Goal: Navigation & Orientation: Understand site structure

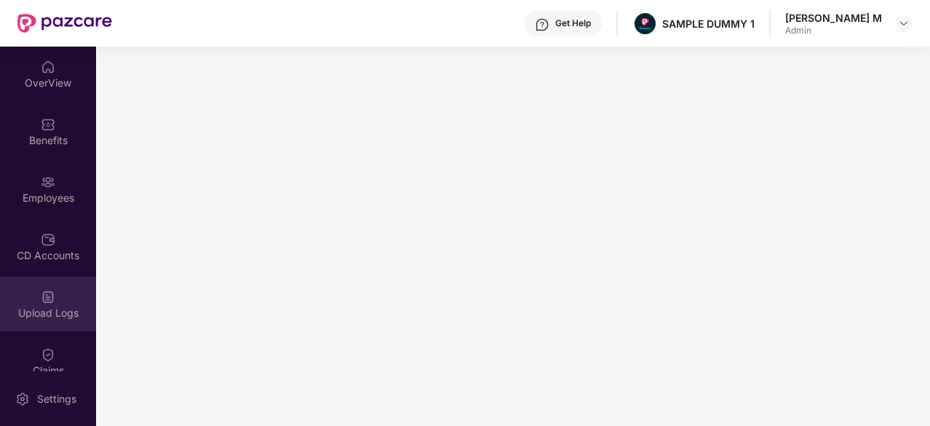
click at [44, 295] on img at bounding box center [48, 297] width 15 height 15
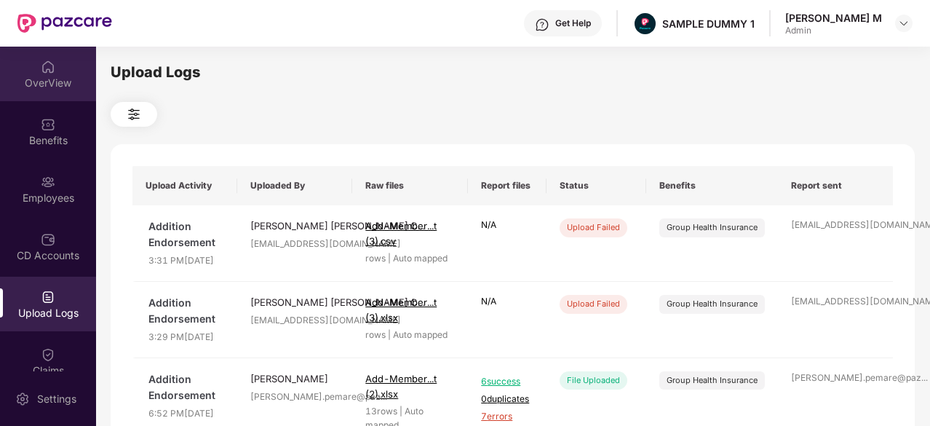
click at [62, 79] on div "OverView" at bounding box center [48, 83] width 96 height 15
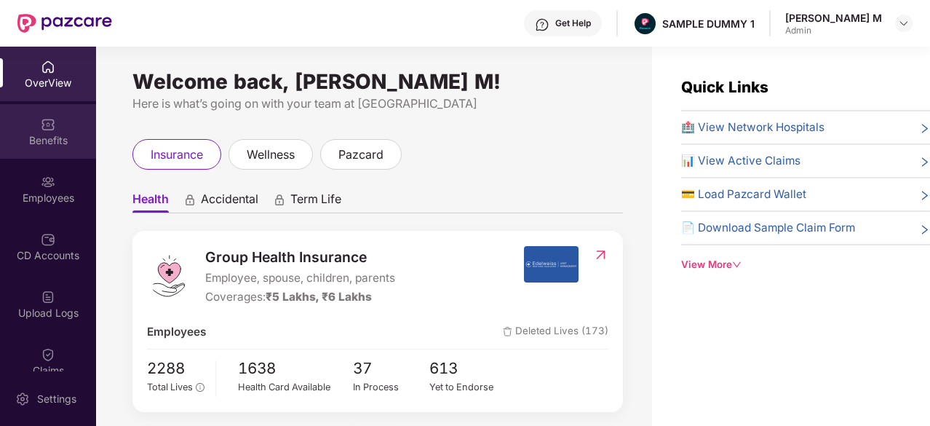
click at [60, 136] on div "Benefits" at bounding box center [48, 140] width 96 height 15
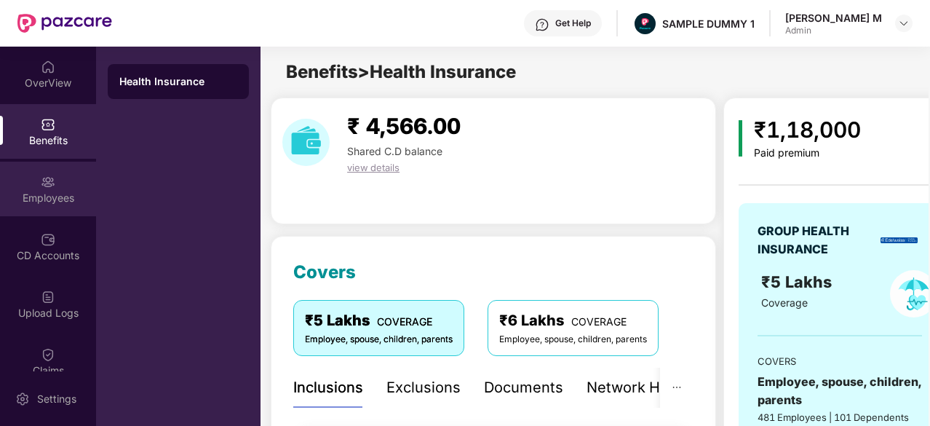
click at [34, 203] on div "Employees" at bounding box center [48, 198] width 96 height 15
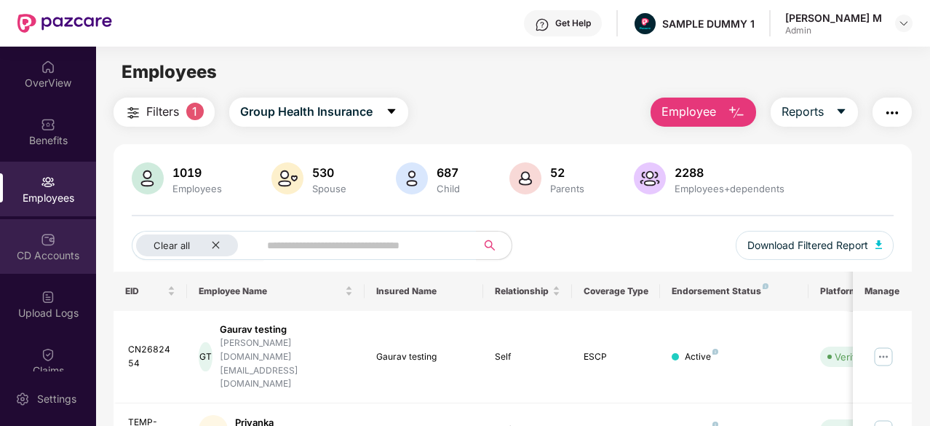
click at [20, 240] on div "CD Accounts" at bounding box center [48, 246] width 96 height 55
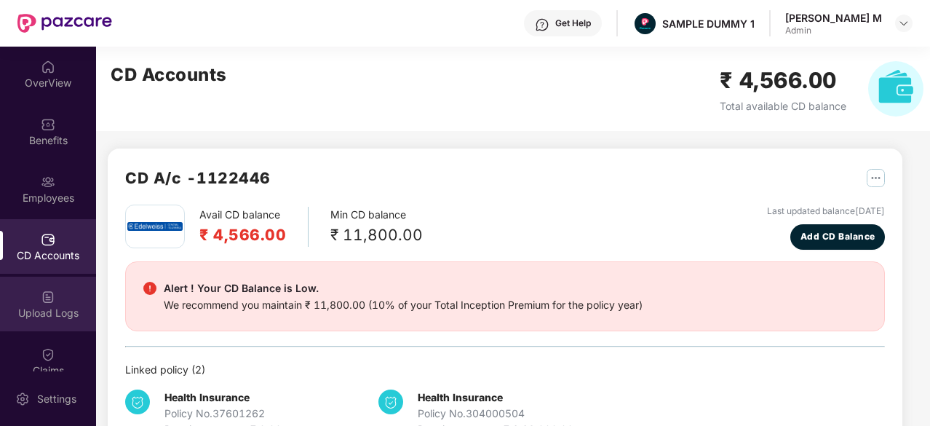
click at [42, 295] on img at bounding box center [48, 297] width 15 height 15
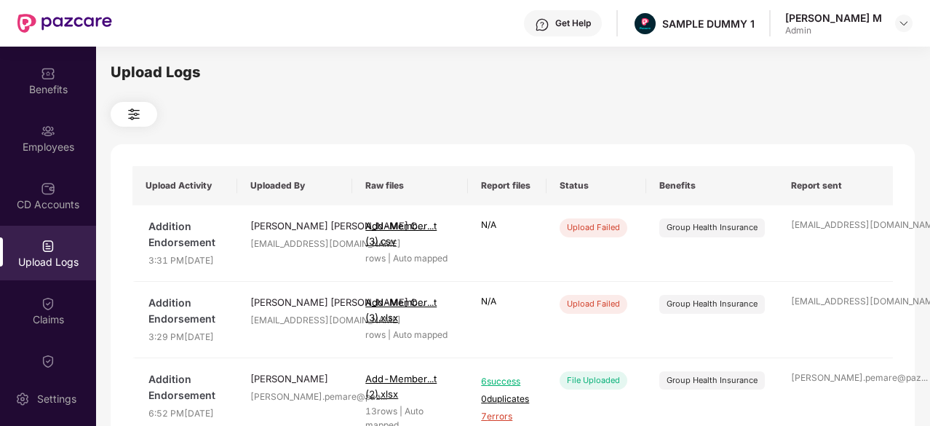
scroll to position [52, 0]
click at [41, 304] on img at bounding box center [48, 302] width 15 height 15
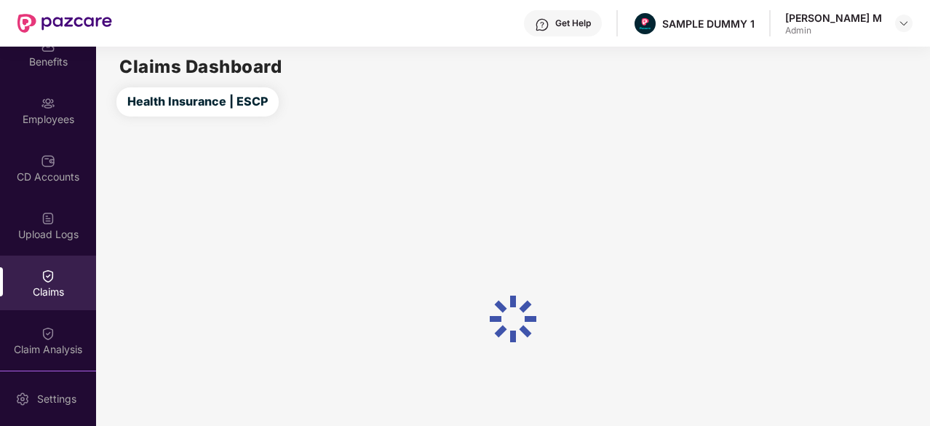
scroll to position [79, 0]
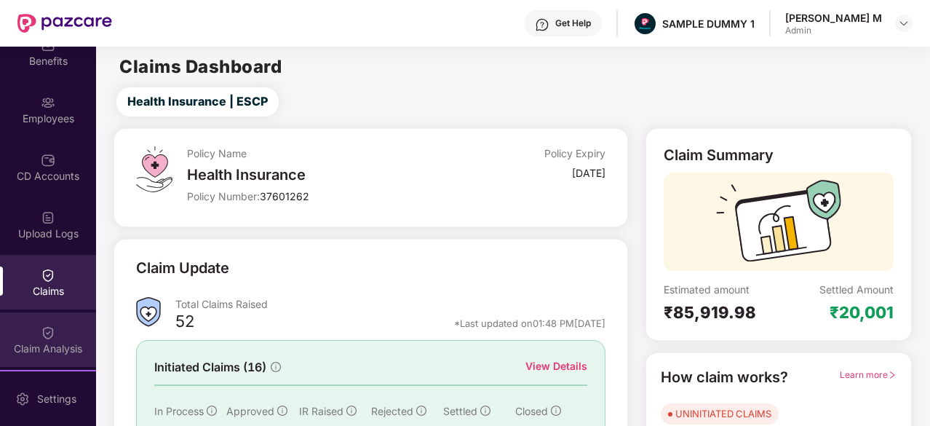
click at [41, 324] on div at bounding box center [48, 331] width 15 height 15
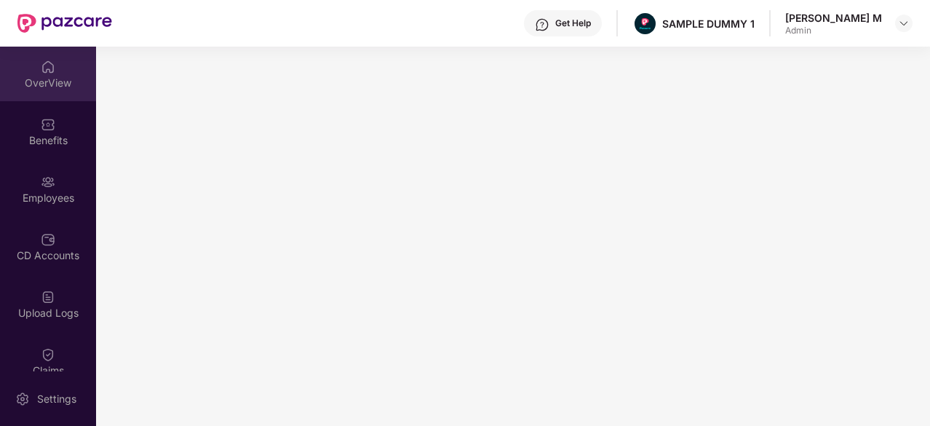
click at [55, 58] on div "OverView" at bounding box center [48, 74] width 96 height 55
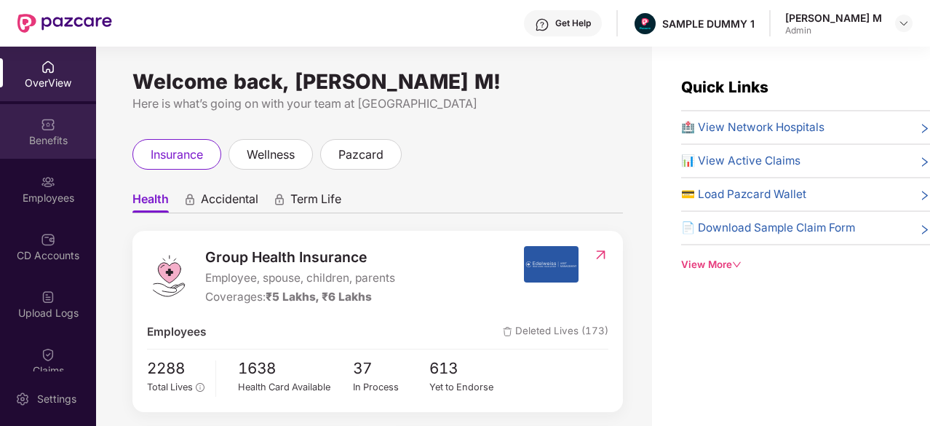
click at [48, 132] on div "Benefits" at bounding box center [48, 131] width 96 height 55
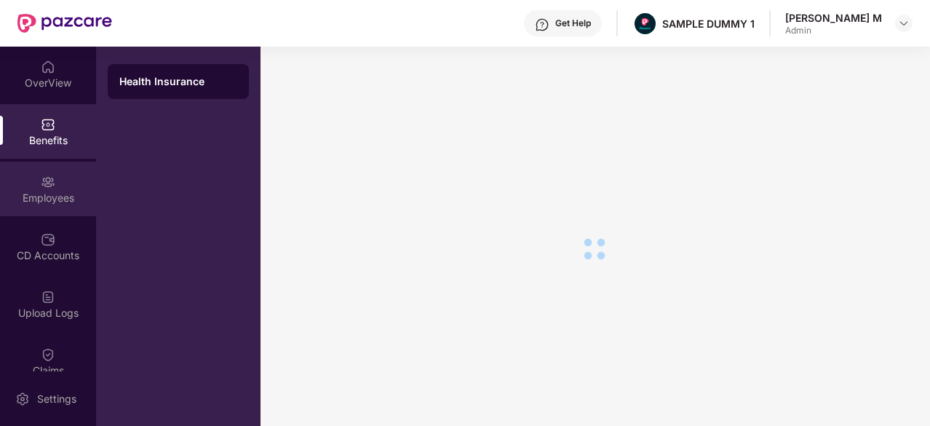
click at [55, 194] on div "Employees" at bounding box center [48, 198] width 96 height 15
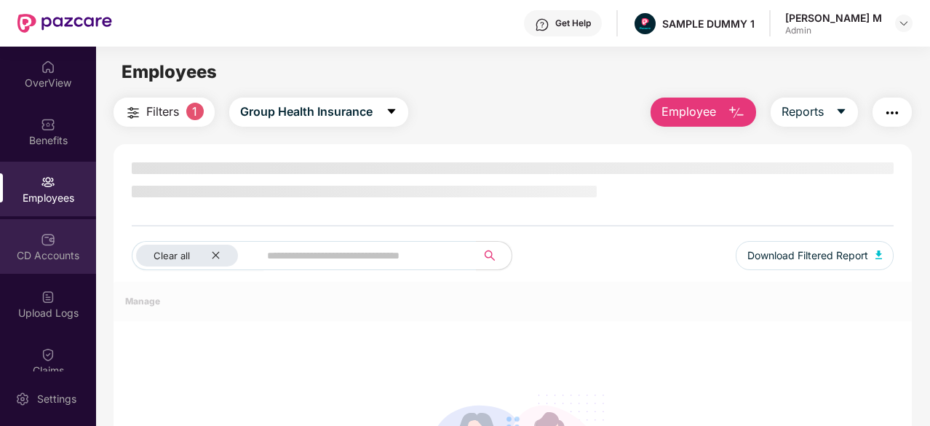
click at [45, 238] on img at bounding box center [48, 239] width 15 height 15
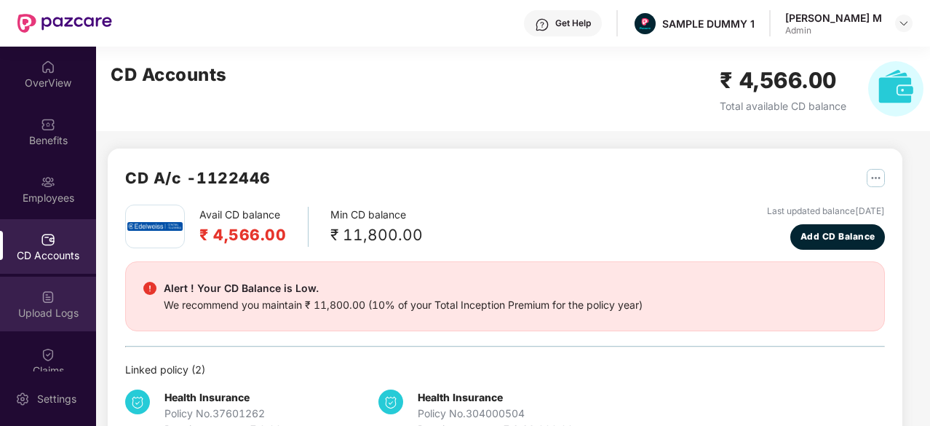
click at [36, 297] on div "Upload Logs" at bounding box center [48, 304] width 96 height 55
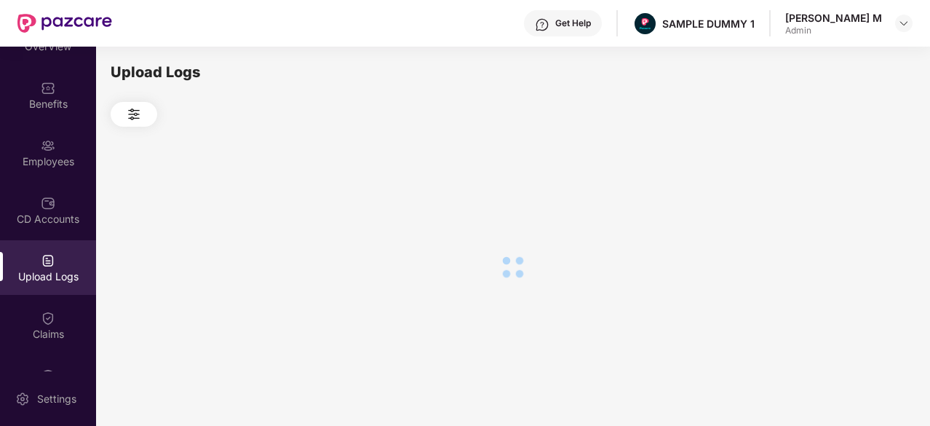
scroll to position [38, 0]
click at [36, 307] on div "Claims" at bounding box center [48, 323] width 96 height 55
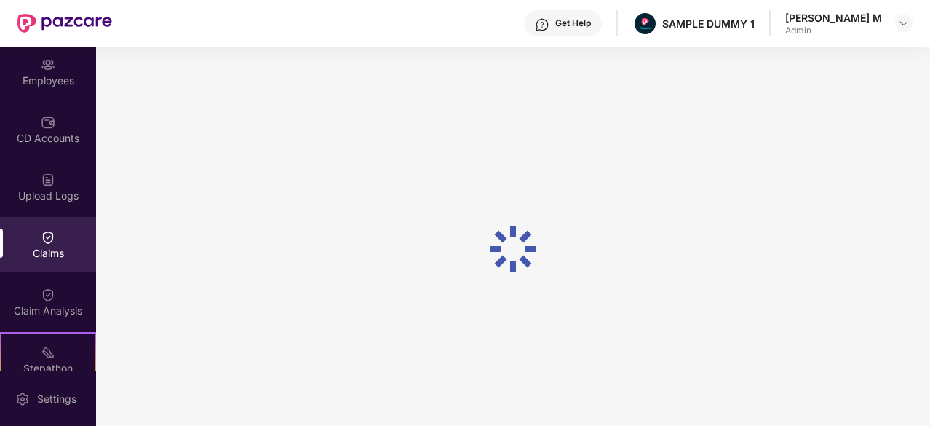
scroll to position [151, 0]
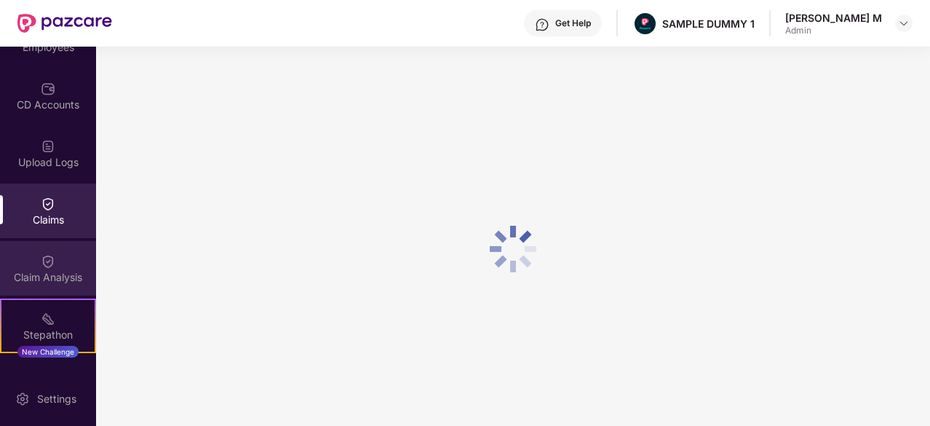
click at [50, 263] on img at bounding box center [48, 261] width 15 height 15
